Goal: Task Accomplishment & Management: Complete application form

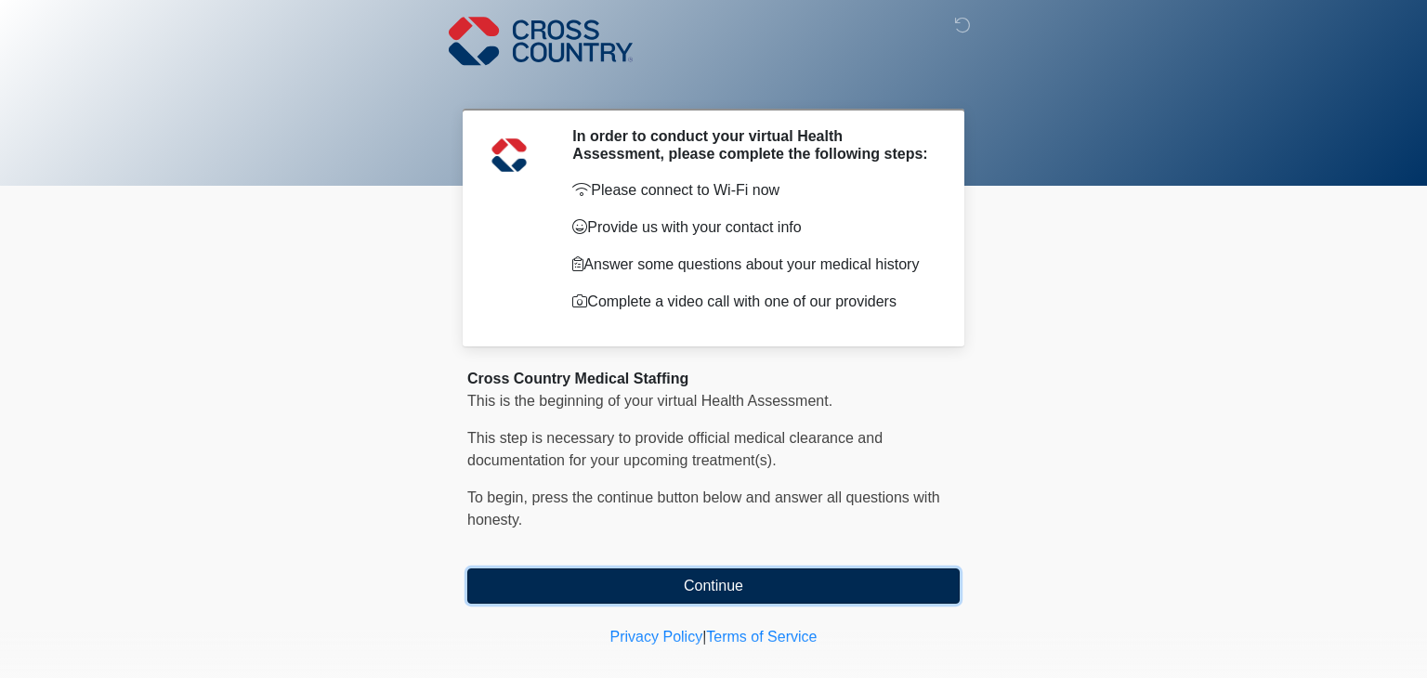
click at [546, 591] on button "Continue" at bounding box center [713, 586] width 492 height 35
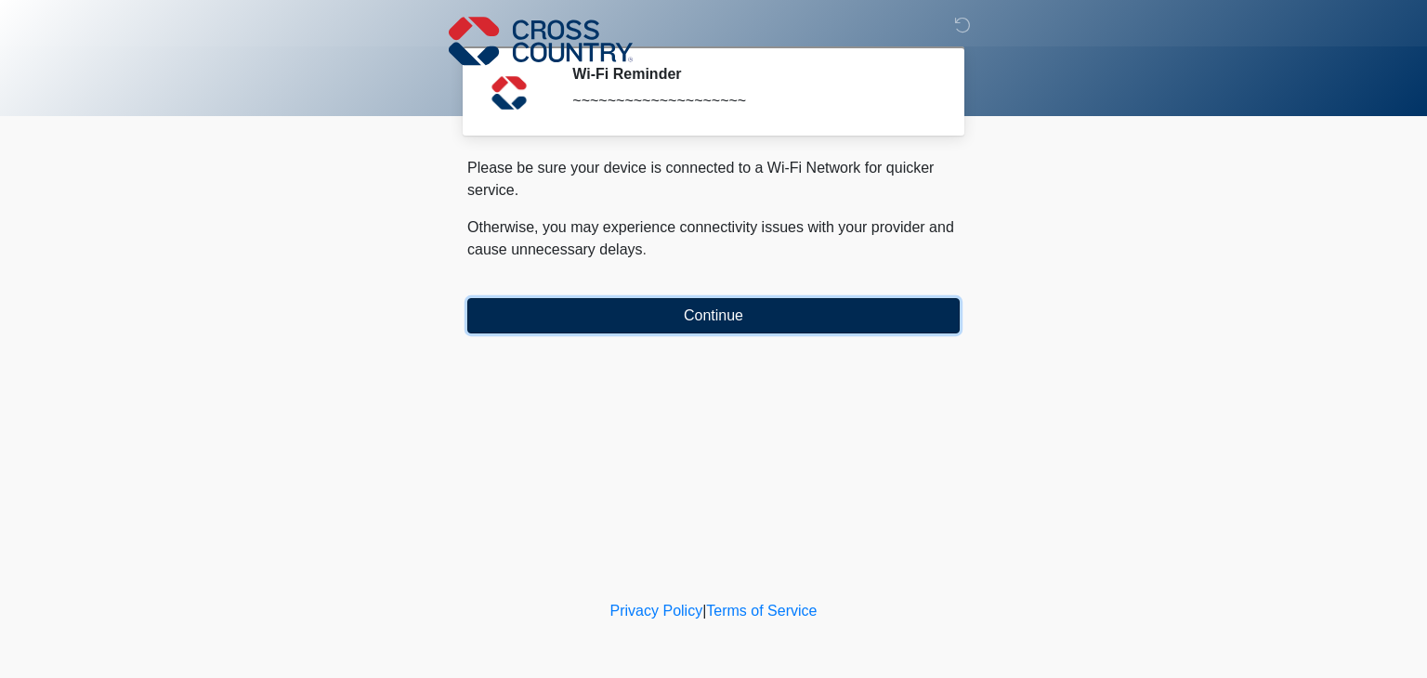
click at [645, 321] on button "Continue" at bounding box center [713, 315] width 492 height 35
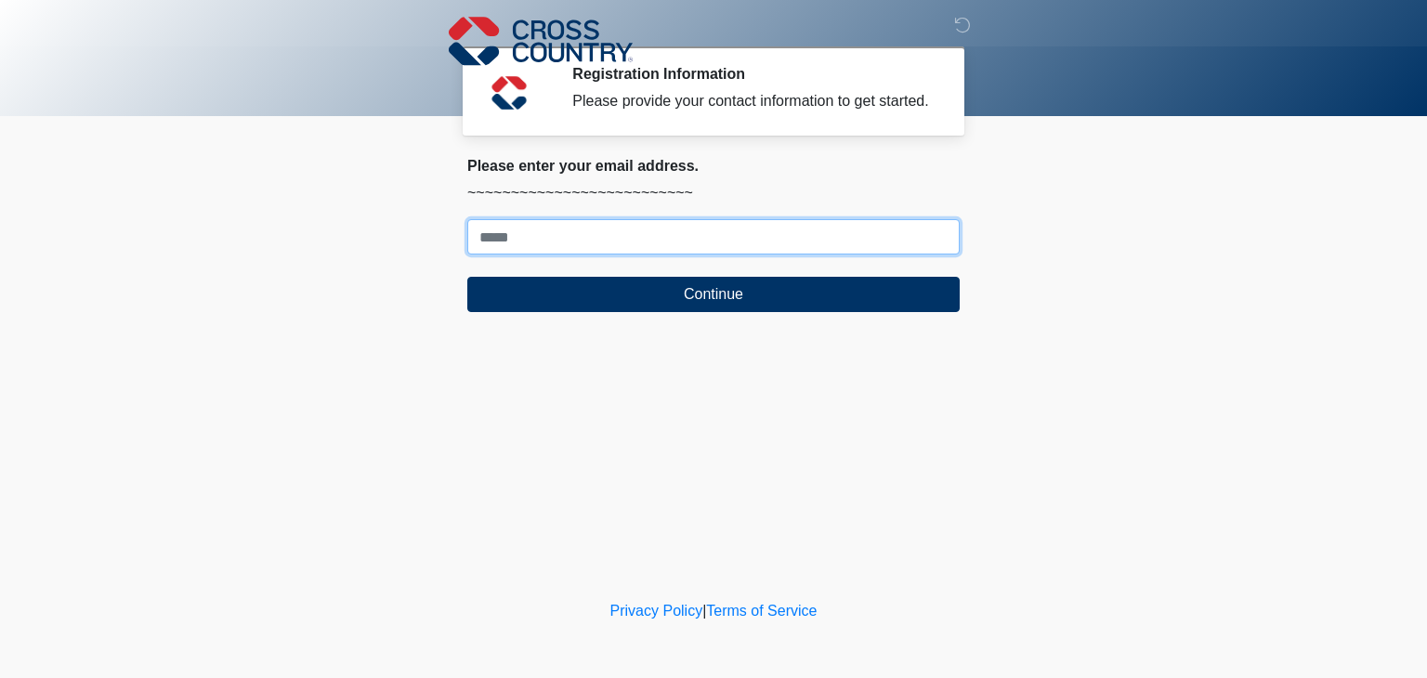
click at [622, 253] on input "Where should we email your response?" at bounding box center [713, 236] width 492 height 35
click at [515, 255] on input "**********" at bounding box center [713, 236] width 492 height 35
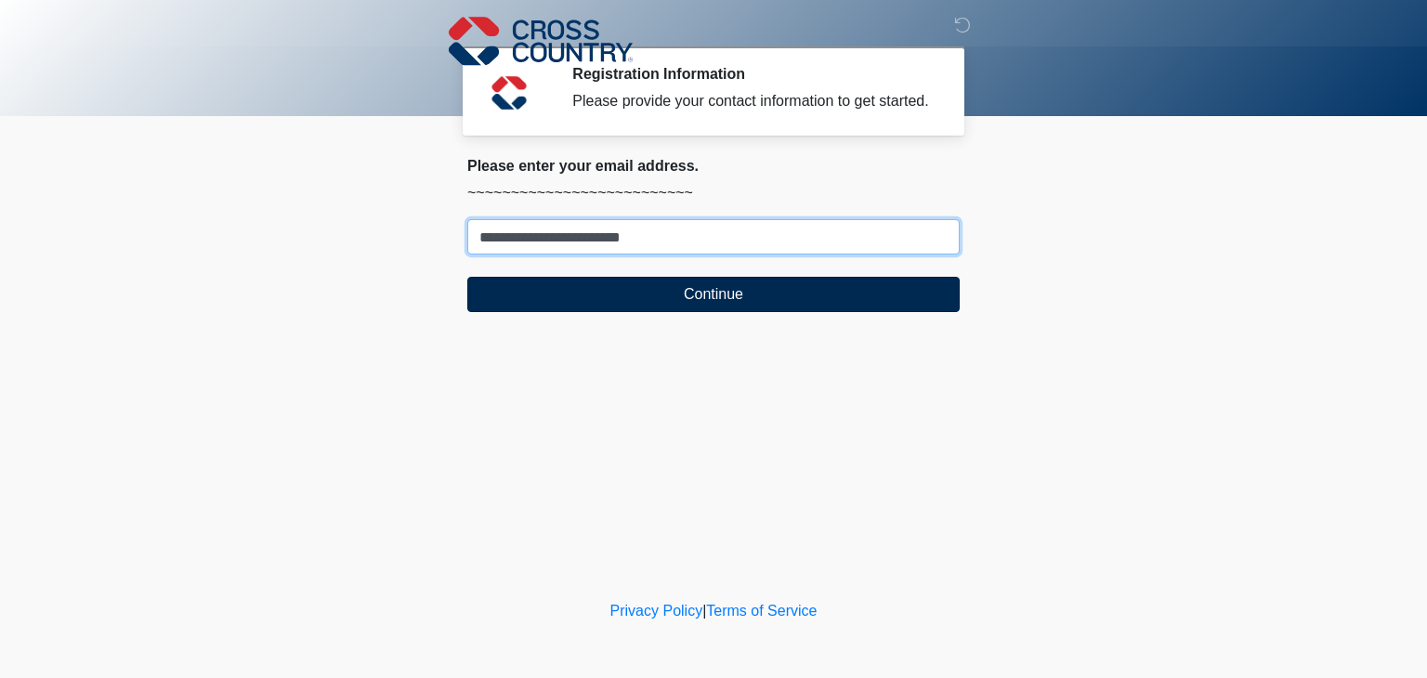
type input "**********"
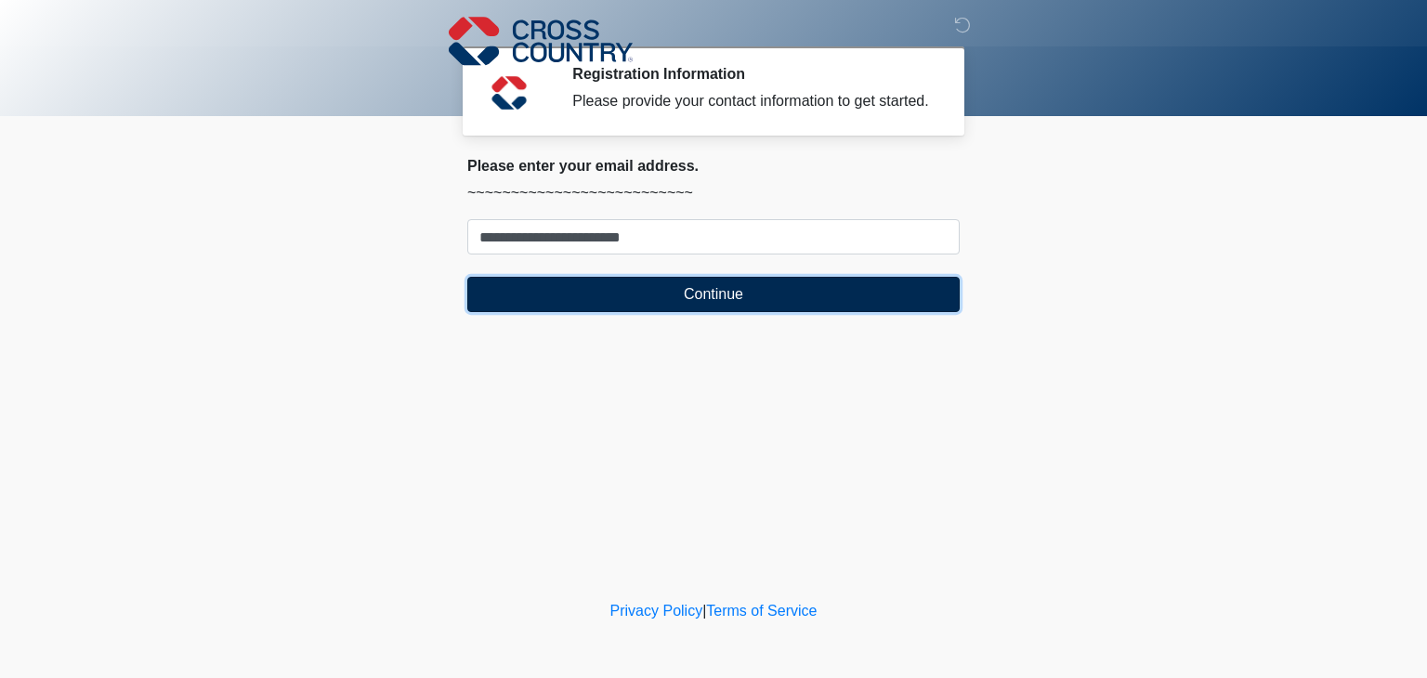
click at [555, 311] on button "Continue" at bounding box center [713, 294] width 492 height 35
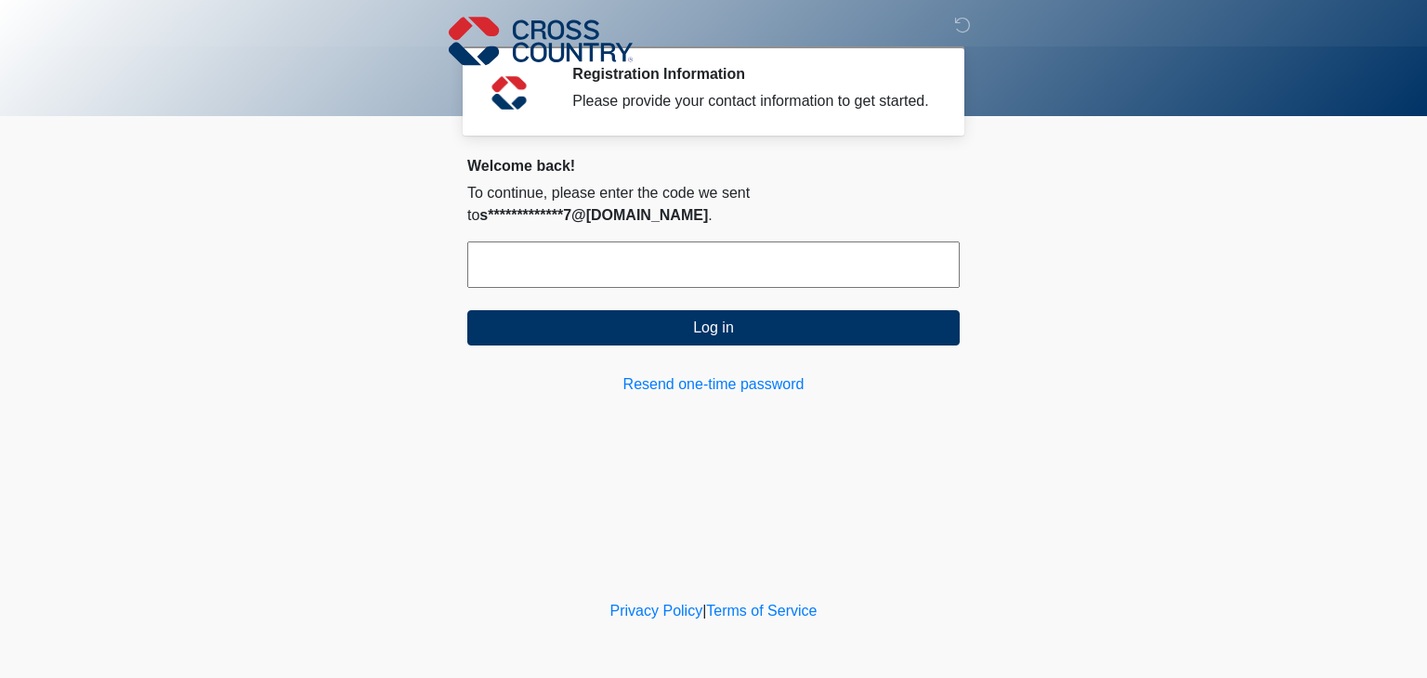
click at [563, 269] on input "text" at bounding box center [713, 265] width 492 height 46
type input "******"
click at [467, 310] on button "Log in" at bounding box center [713, 327] width 492 height 35
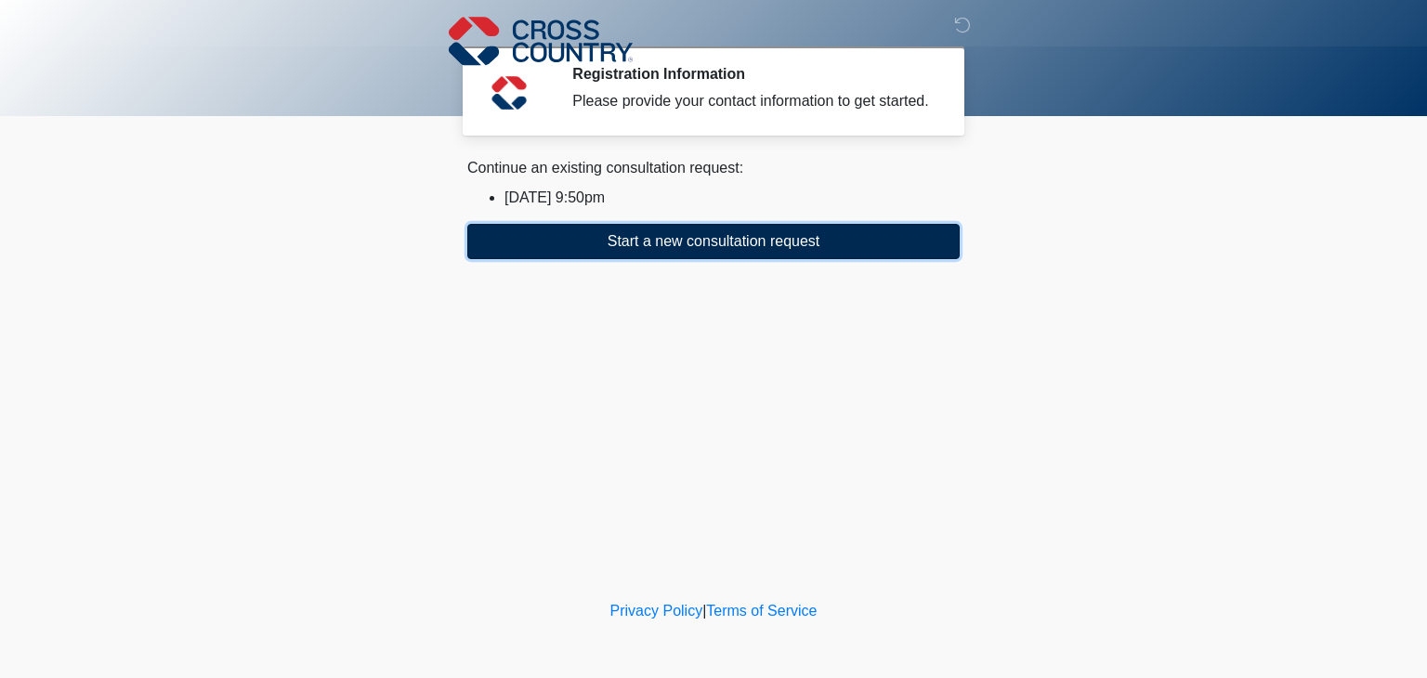
click at [592, 259] on button "Start a new consultation request" at bounding box center [713, 241] width 492 height 35
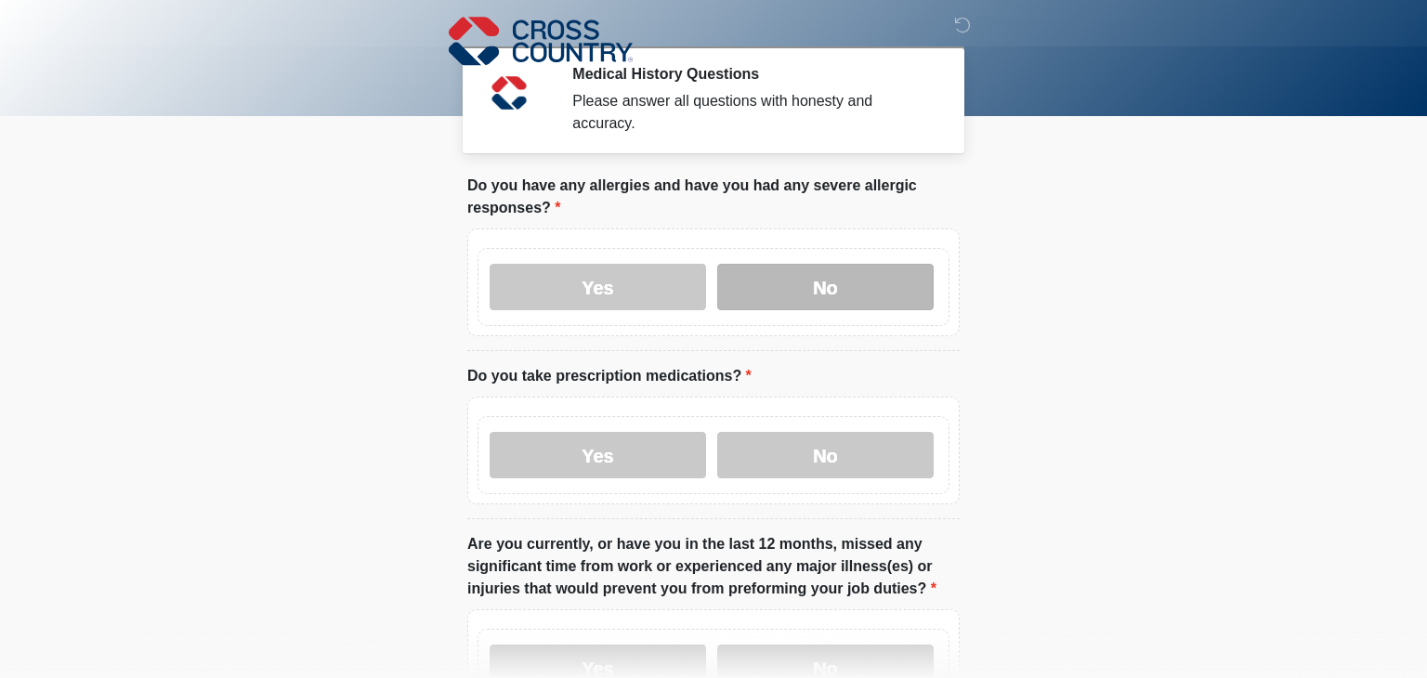
click at [825, 292] on label "No" at bounding box center [825, 287] width 216 height 46
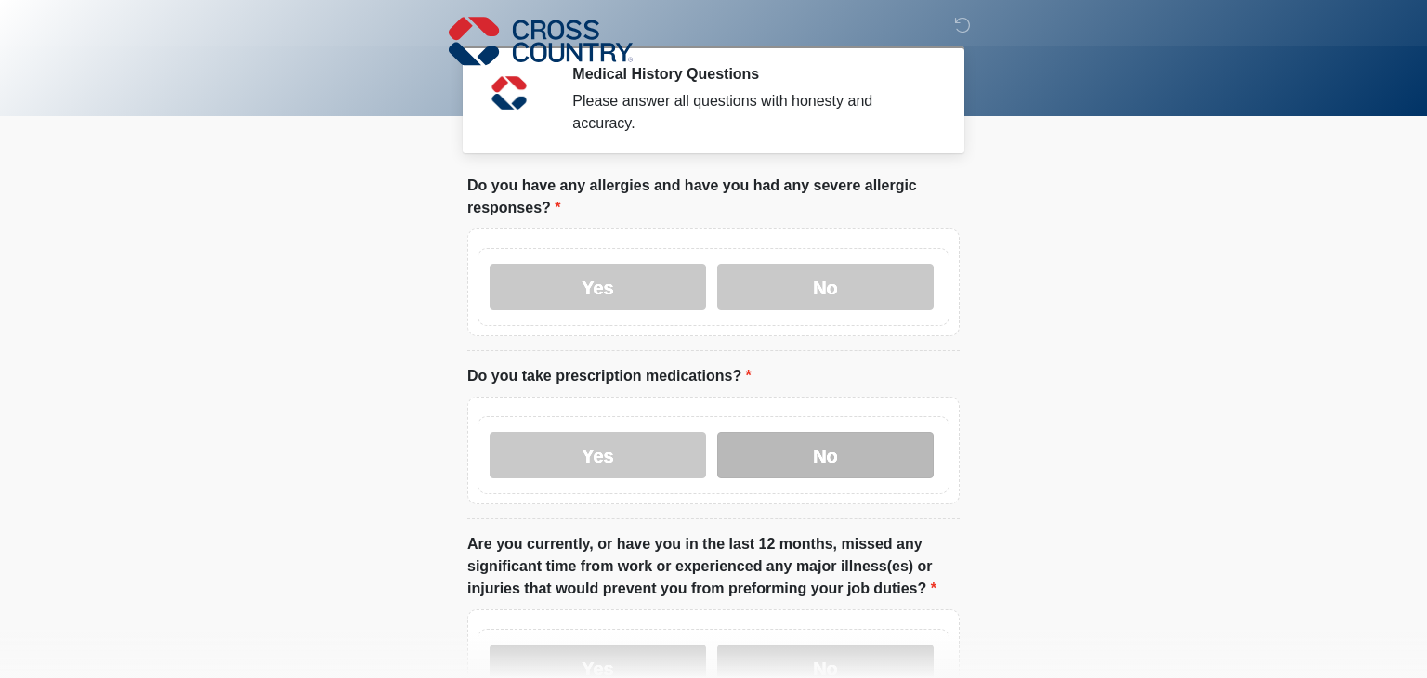
click at [749, 456] on label "No" at bounding box center [825, 455] width 216 height 46
click at [1214, 492] on body "‎ ‎ ‎ Medical History Questions Please answer all questions with honesty and ac…" at bounding box center [713, 339] width 1427 height 678
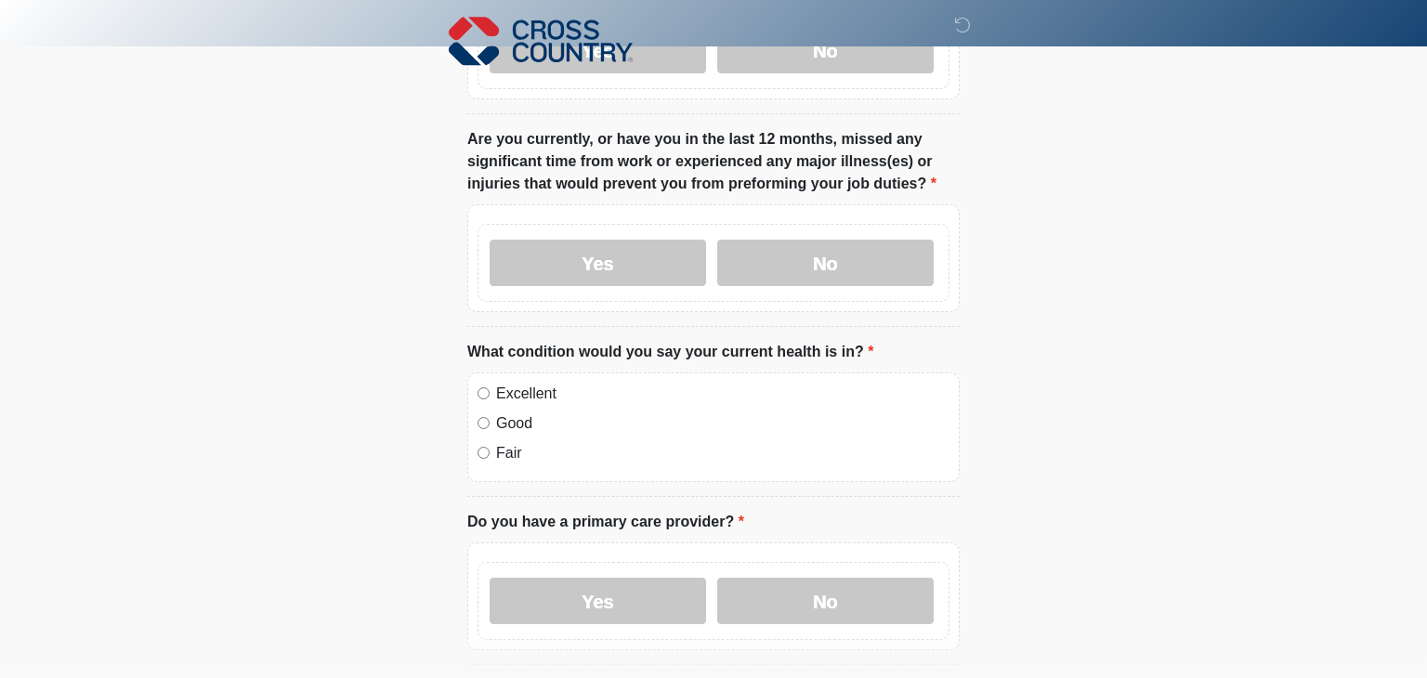
scroll to position [409, 0]
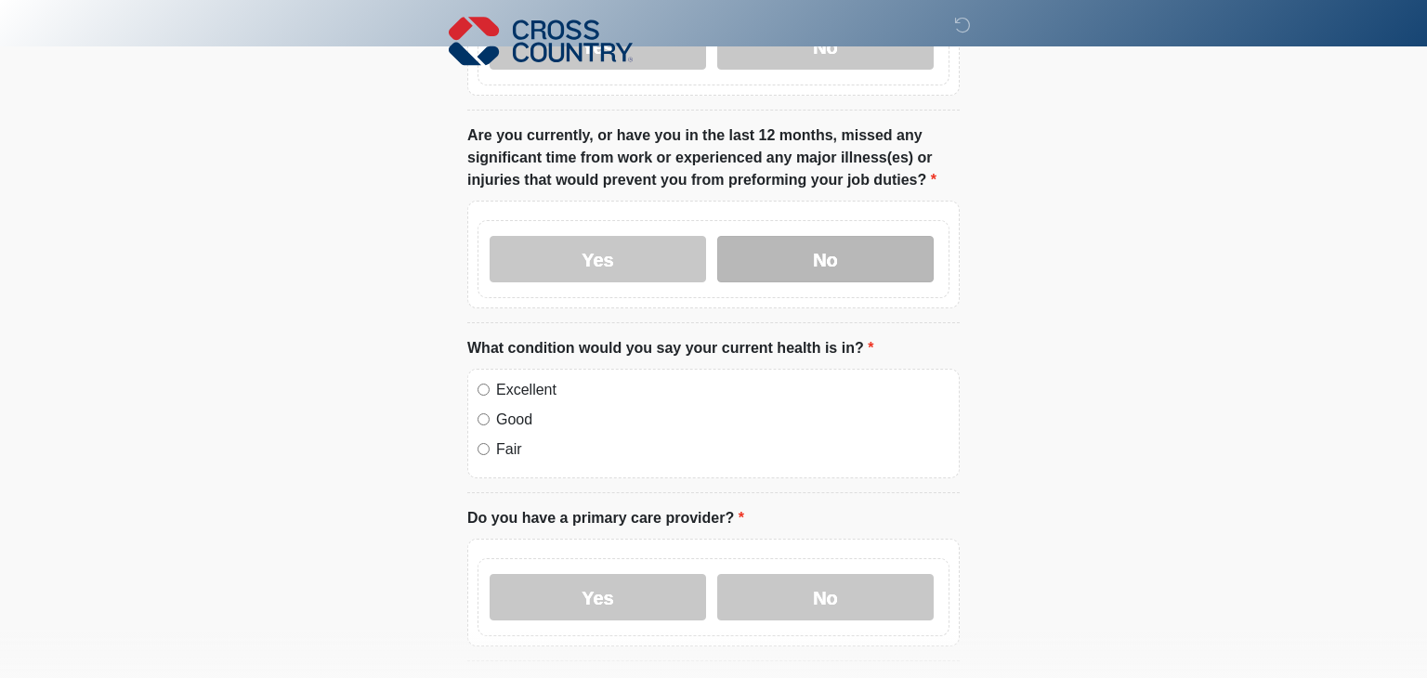
click at [768, 267] on label "No" at bounding box center [825, 259] width 216 height 46
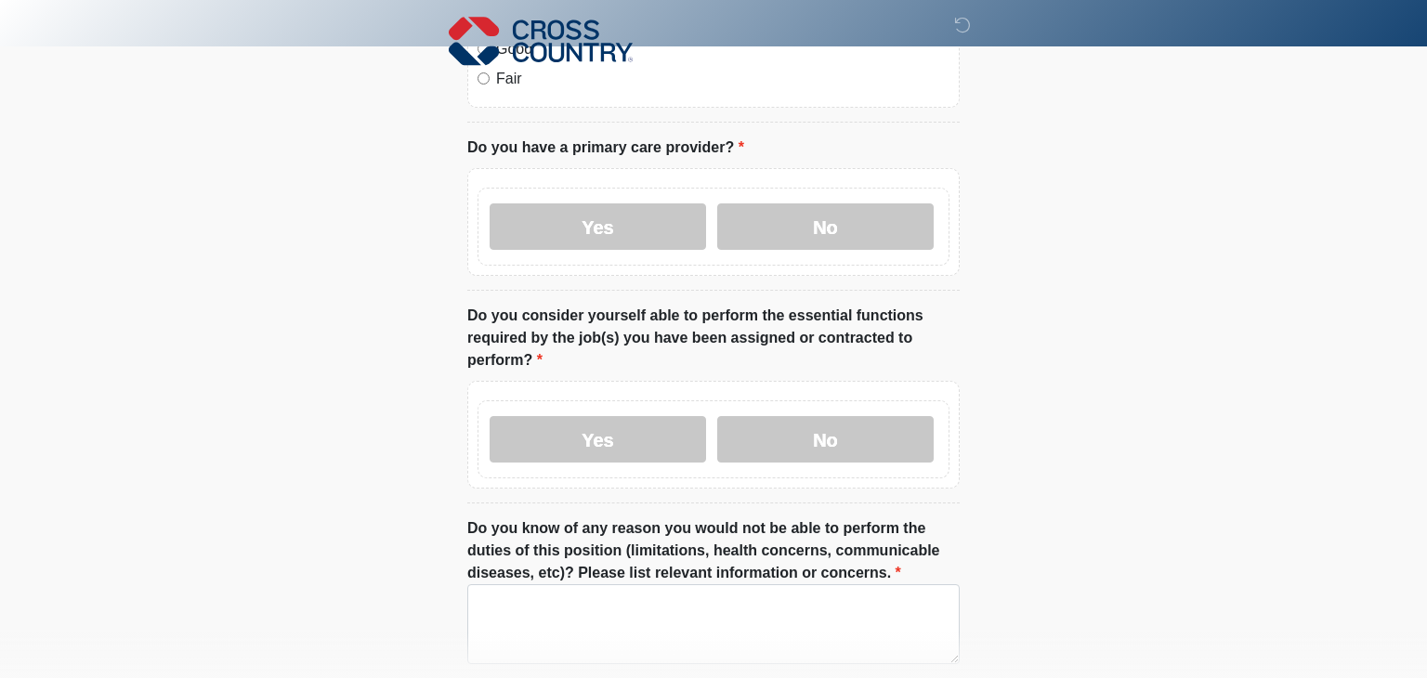
scroll to position [780, 0]
click at [615, 207] on label "Yes" at bounding box center [598, 226] width 216 height 46
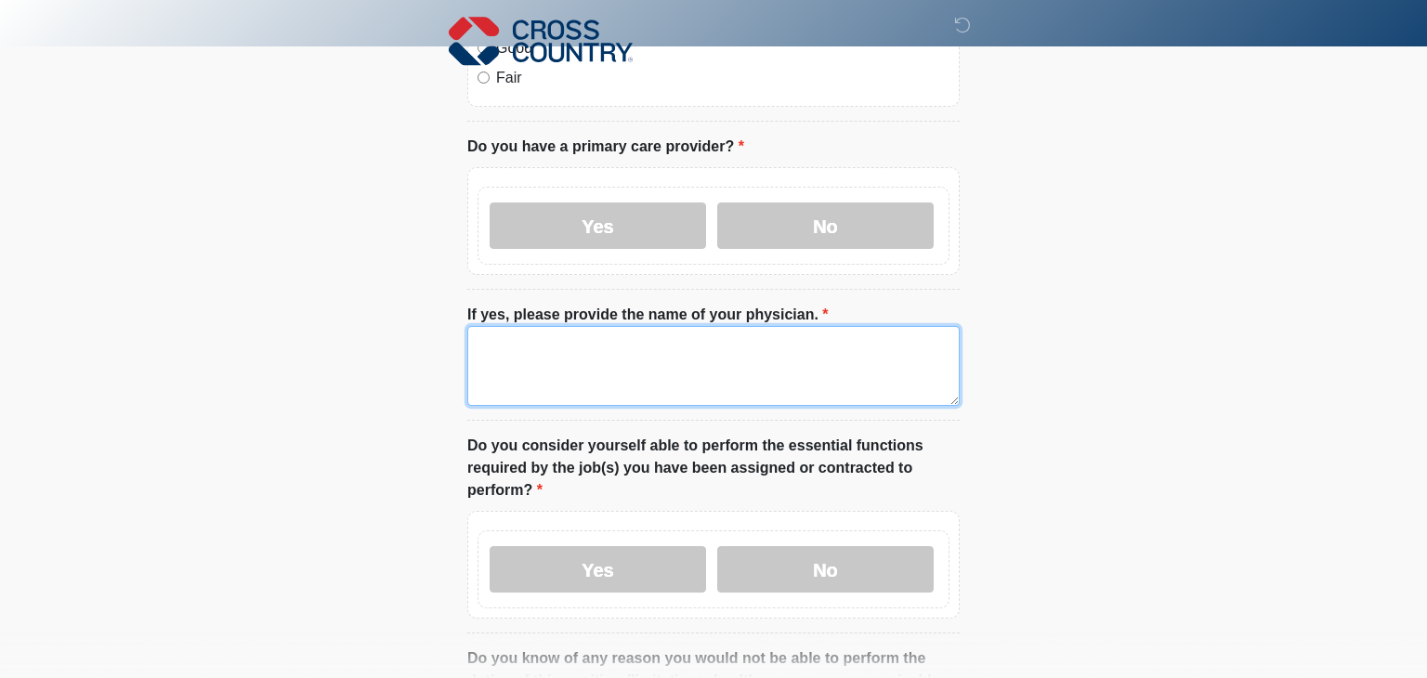
click at [569, 332] on textarea "If yes, please provide the name of your physician." at bounding box center [713, 366] width 492 height 80
type textarea "******"
type textarea "**********"
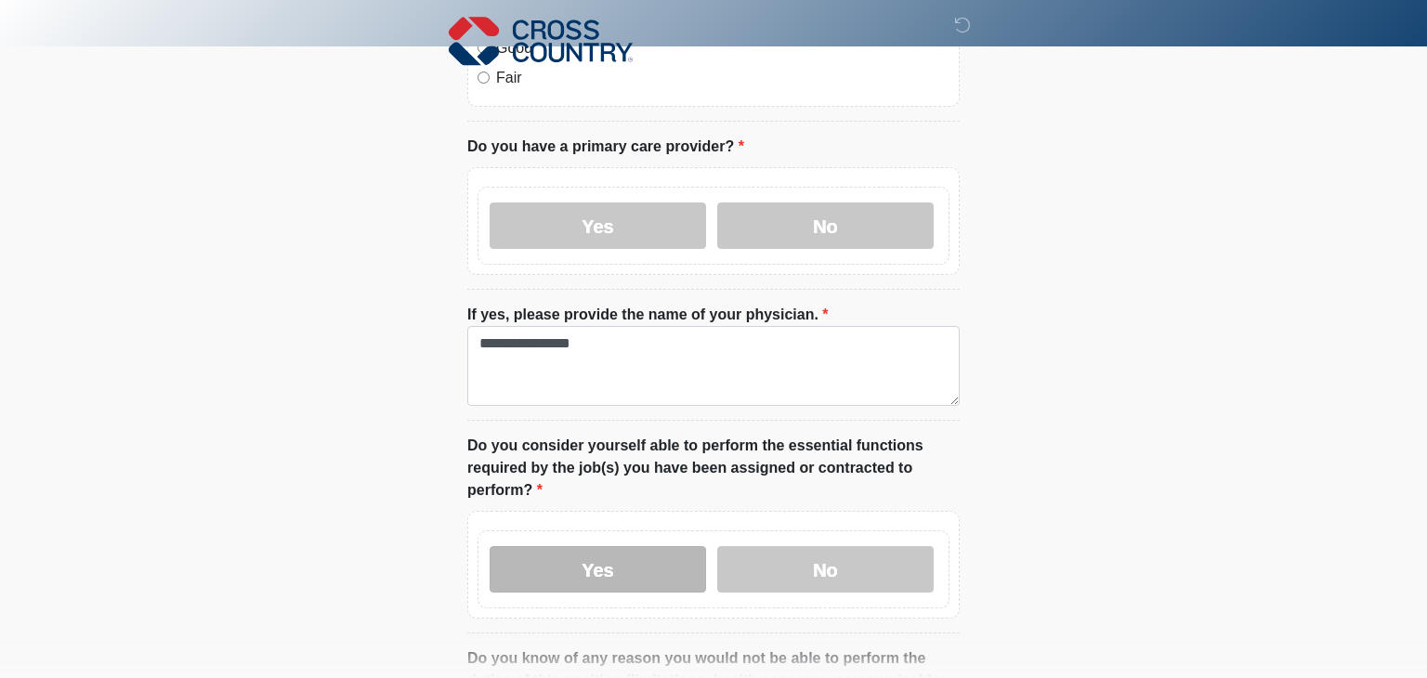
click at [557, 546] on label "Yes" at bounding box center [598, 569] width 216 height 46
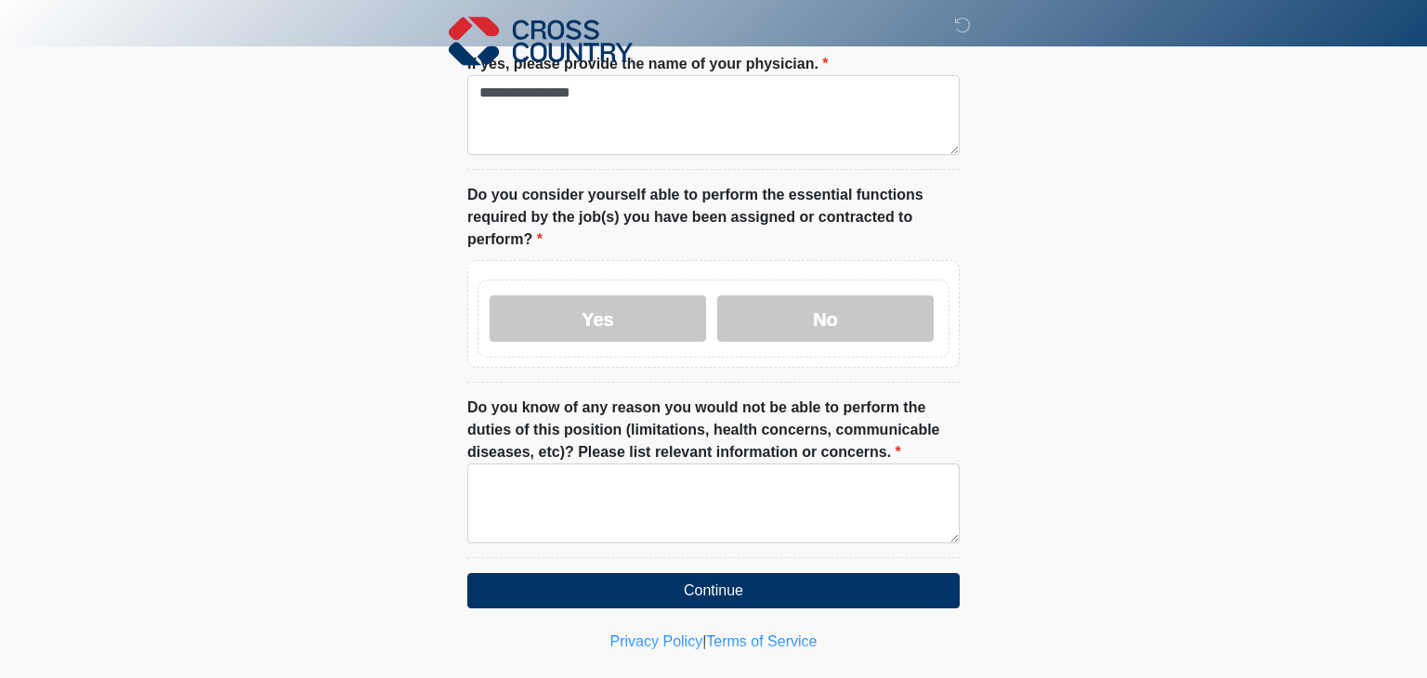
scroll to position [1033, 0]
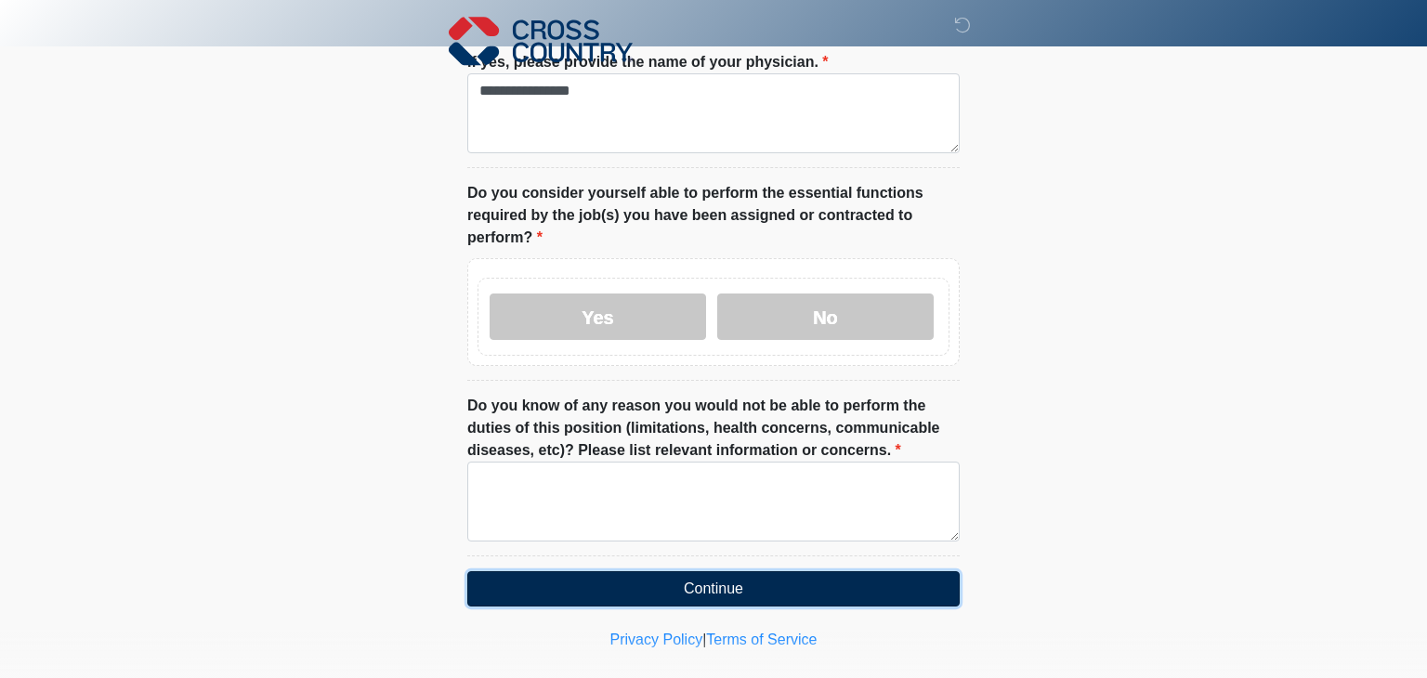
click at [586, 571] on button "Continue" at bounding box center [713, 588] width 492 height 35
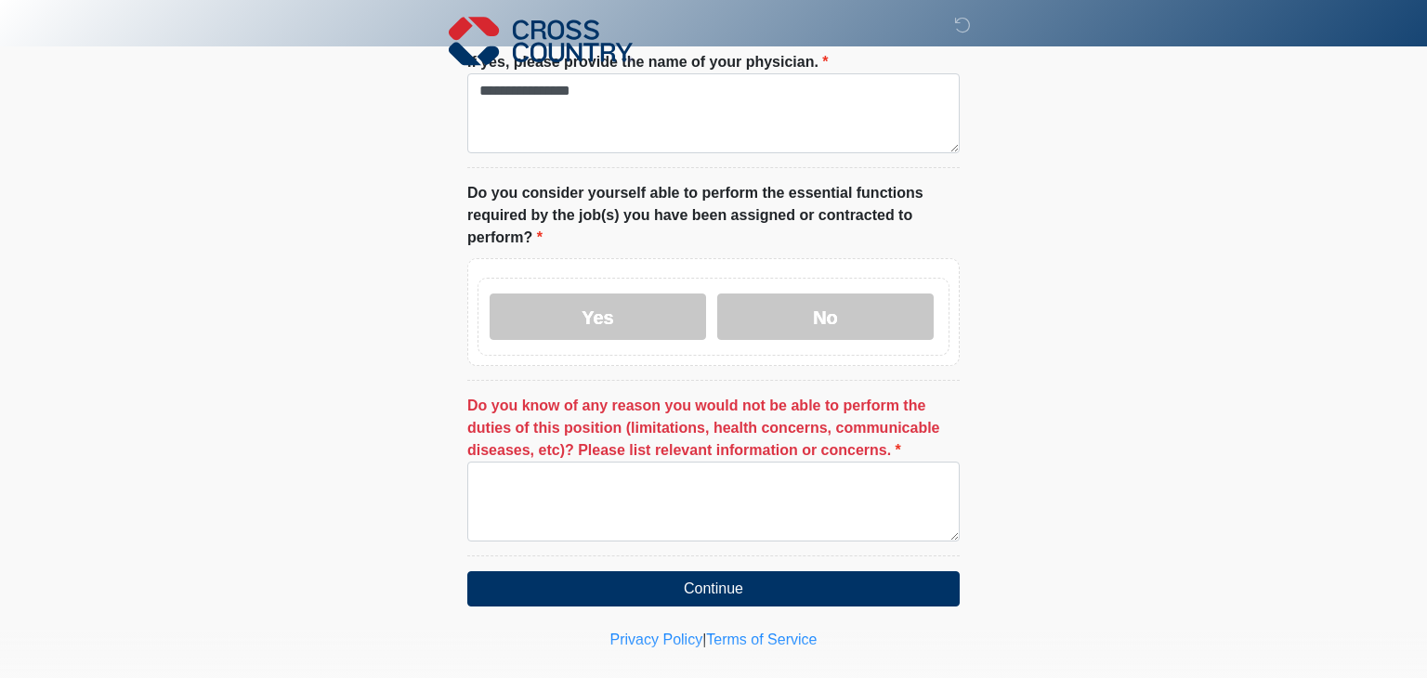
click at [588, 516] on li "Do you know of any reason you would not be able to perform the duties of this p…" at bounding box center [713, 476] width 492 height 162
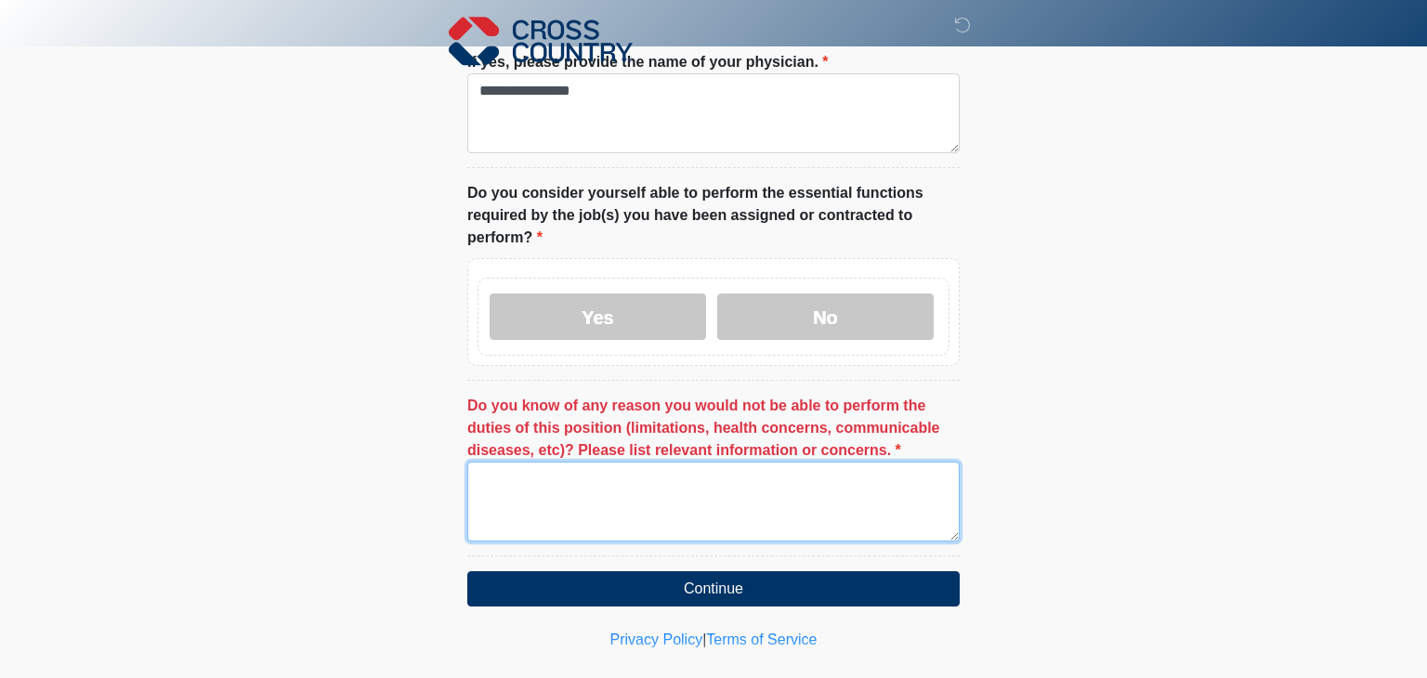
click at [587, 494] on textarea "Do you know of any reason you would not be able to perform the duties of this p…" at bounding box center [713, 502] width 492 height 80
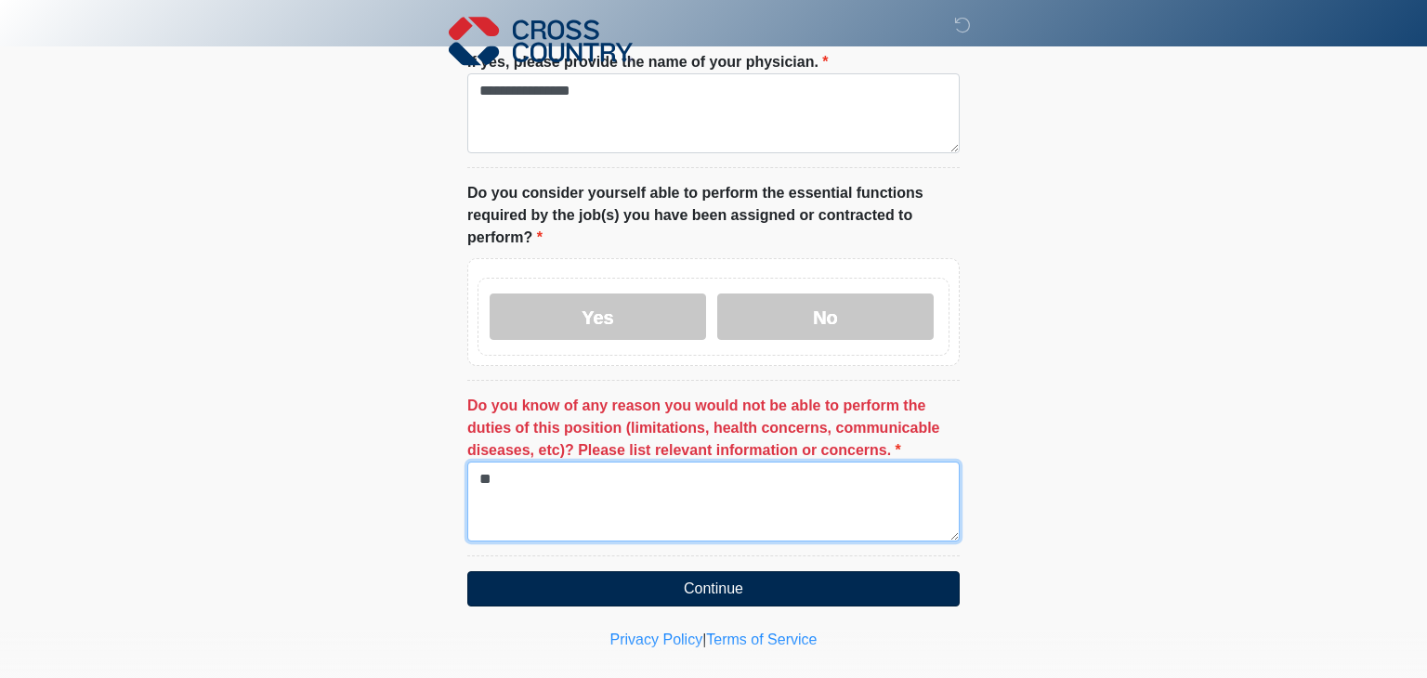
type textarea "**"
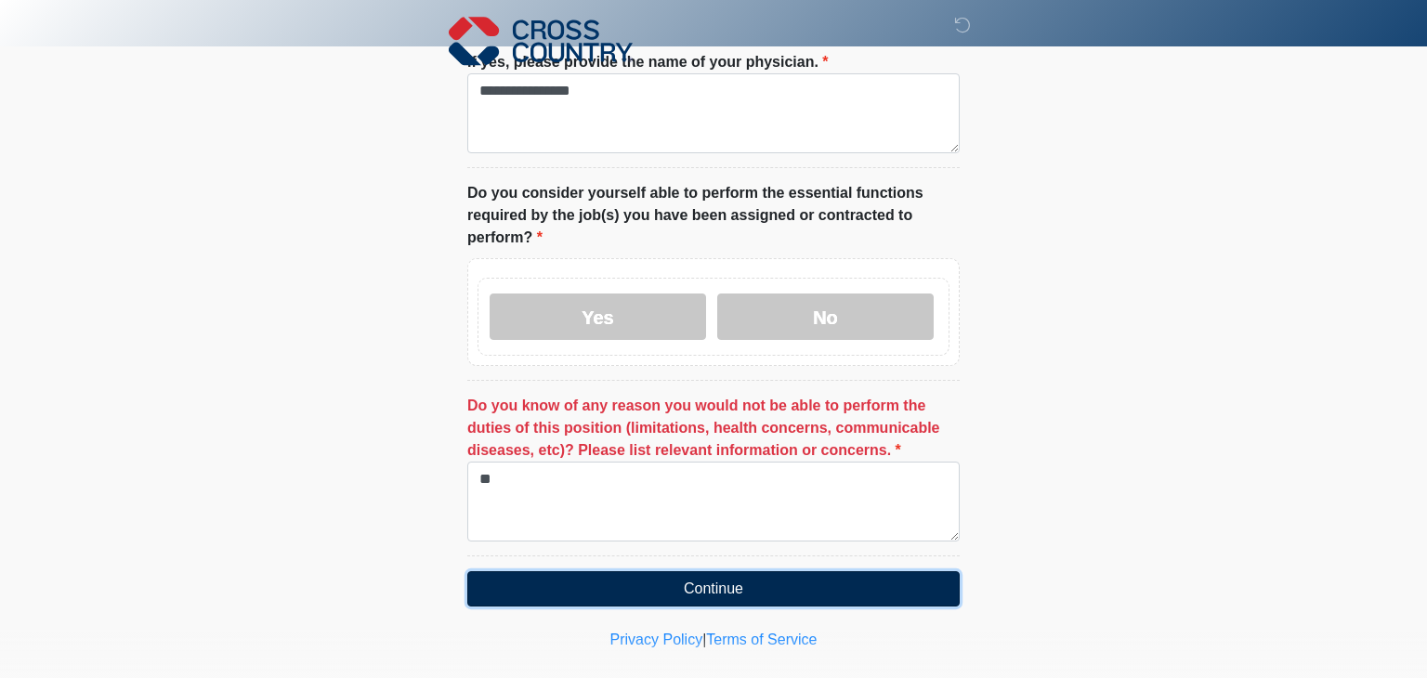
click at [533, 571] on button "Continue" at bounding box center [713, 588] width 492 height 35
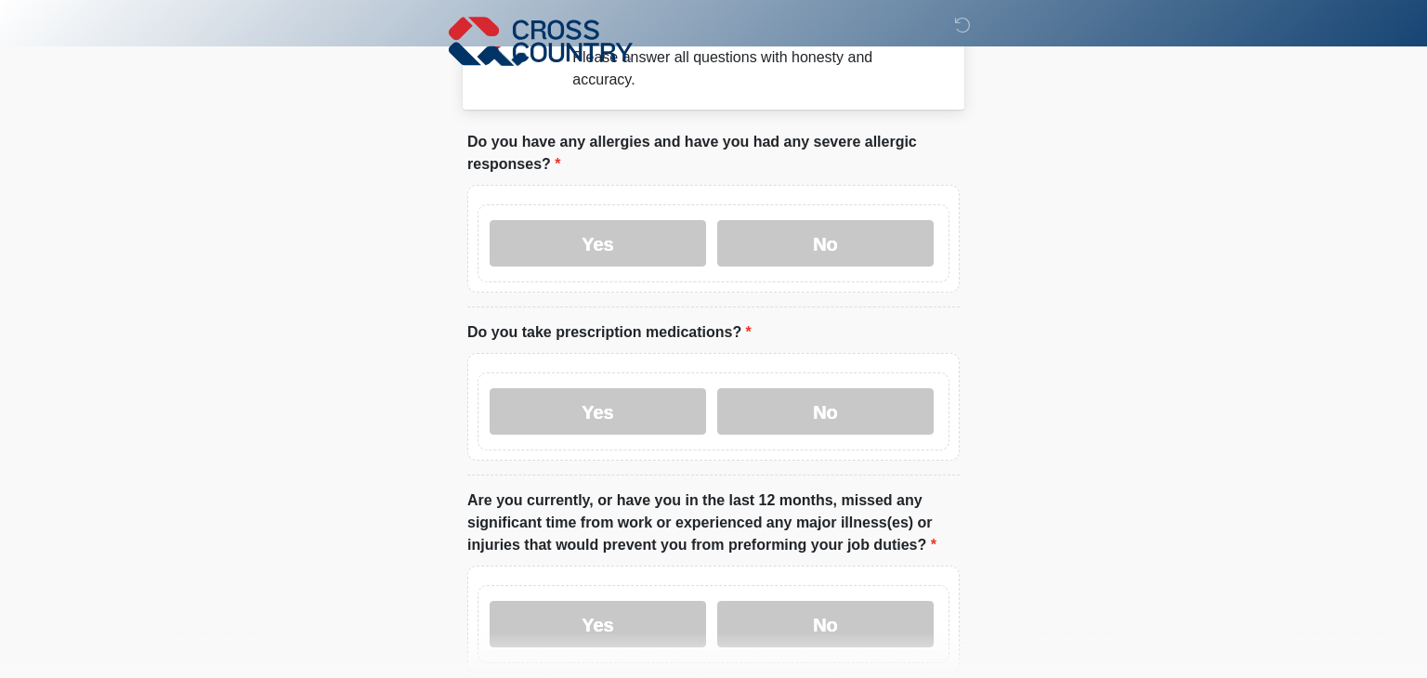
scroll to position [0, 0]
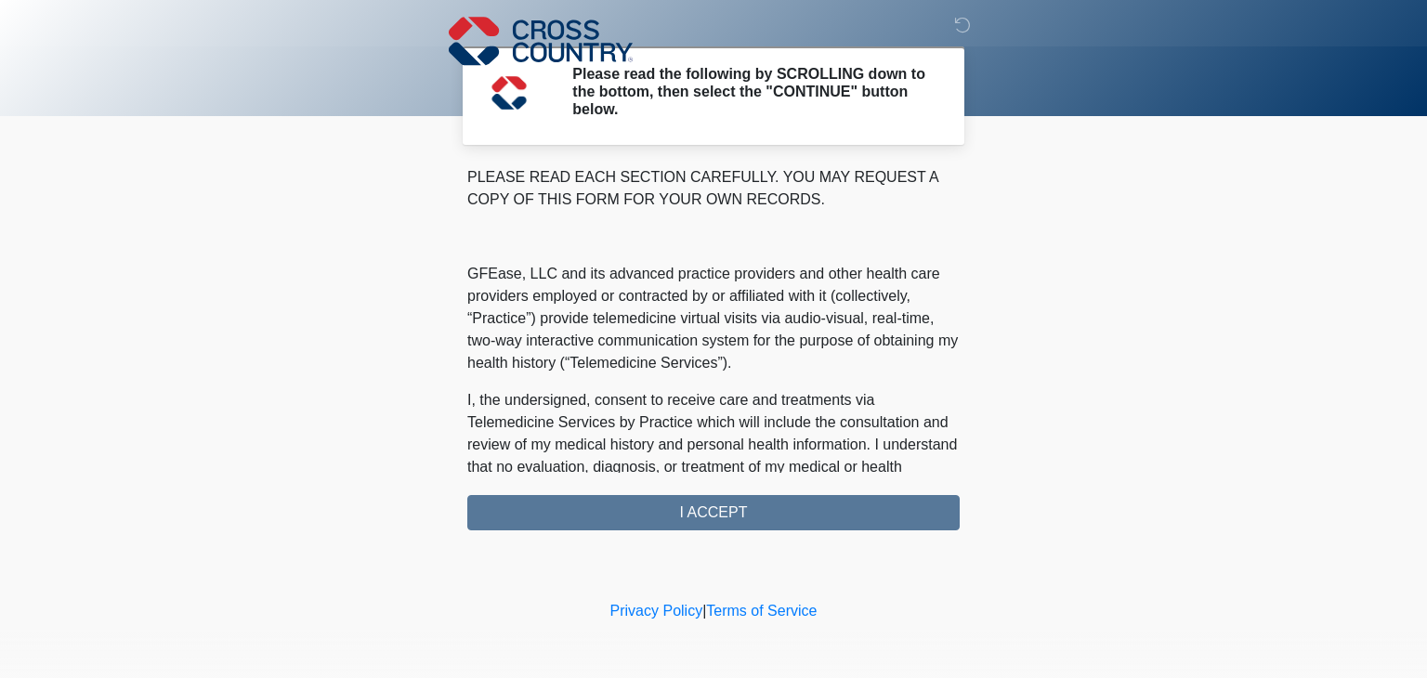
click at [591, 513] on div "PLEASE READ EACH SECTION CAREFULLY. YOU MAY REQUEST A COPY OF THIS FORM FOR YOU…" at bounding box center [713, 348] width 492 height 364
click at [788, 326] on p "GFEase, LLC and its advanced practice providers and other health care providers…" at bounding box center [713, 318] width 492 height 111
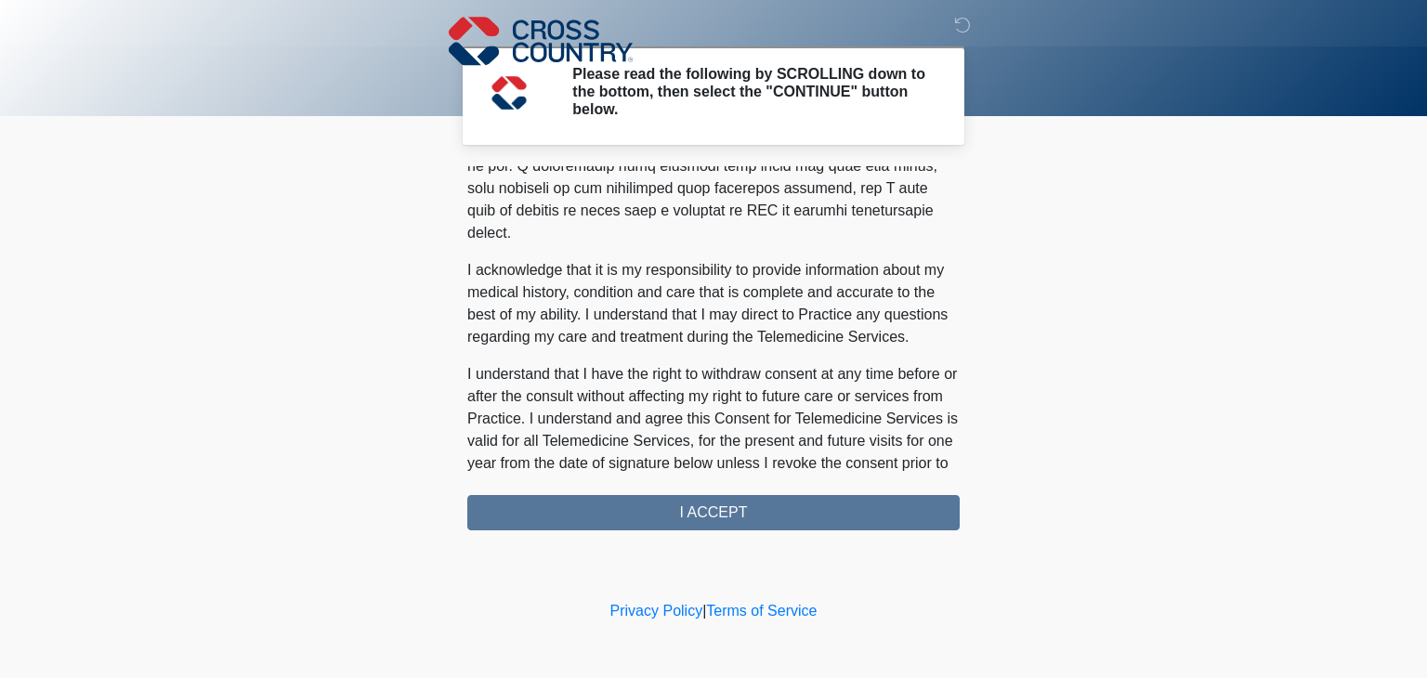
scroll to position [1134, 0]
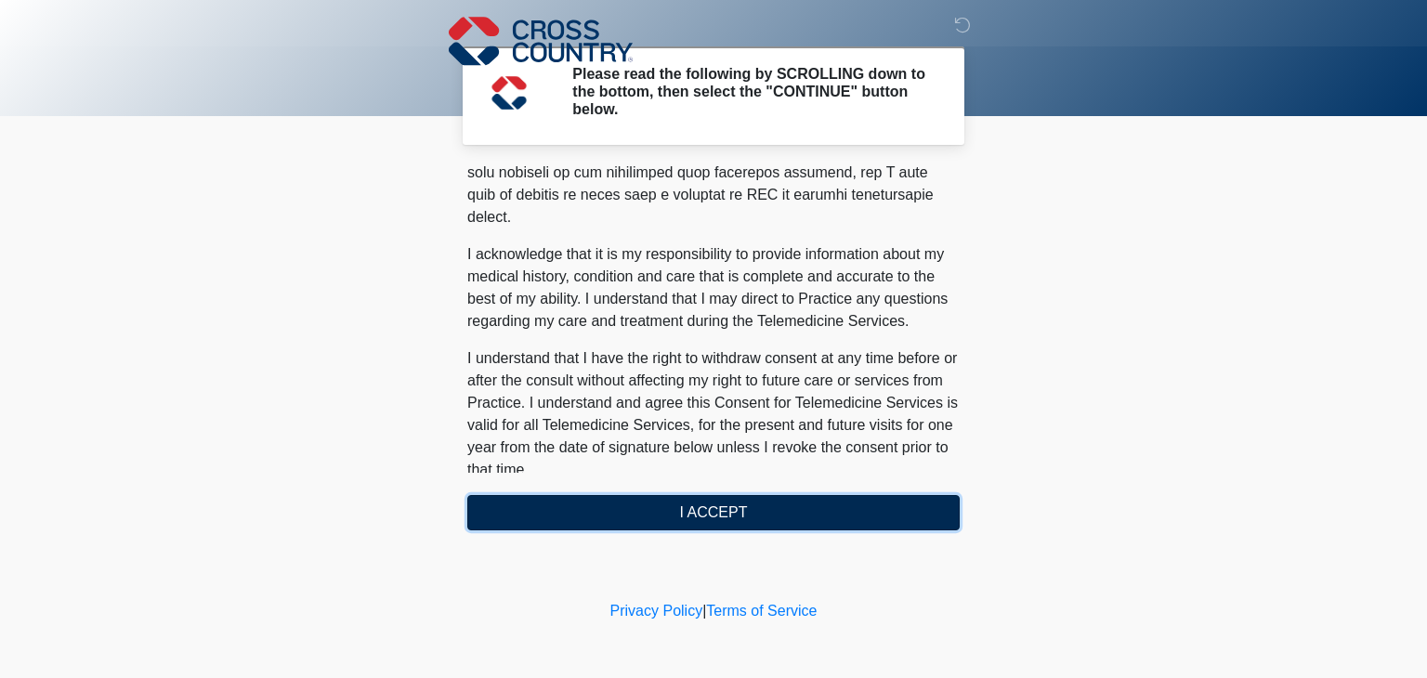
click at [680, 510] on button "I ACCEPT" at bounding box center [713, 512] width 492 height 35
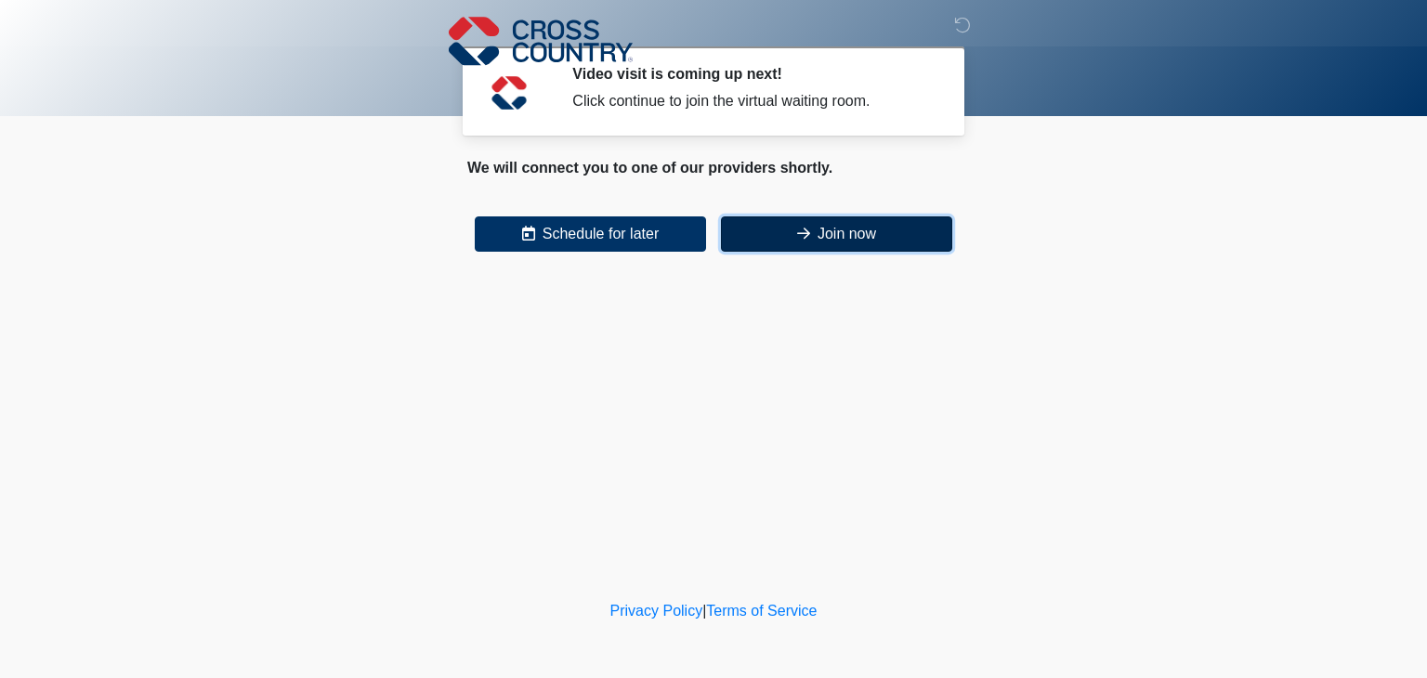
click at [800, 231] on icon at bounding box center [803, 233] width 13 height 15
